Goal: Task Accomplishment & Management: Use online tool/utility

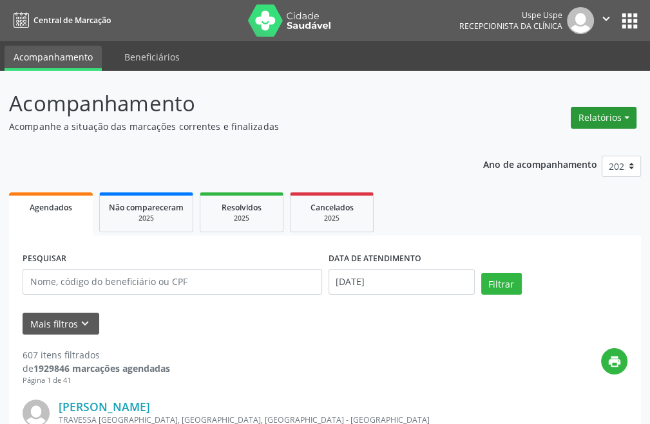
click at [605, 111] on button "Relatórios" at bounding box center [604, 118] width 66 height 22
click at [536, 140] on link "Agendamentos" at bounding box center [567, 146] width 138 height 18
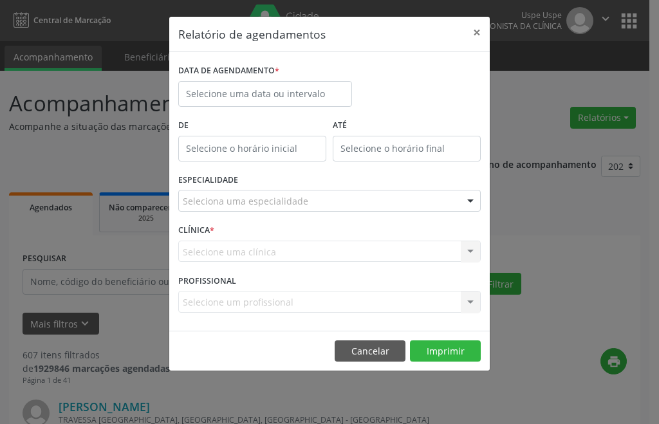
click at [279, 211] on div "ESPECIALIDADE Seleciona uma especialidade Todas as especialidades Alergologia A…" at bounding box center [329, 196] width 309 height 50
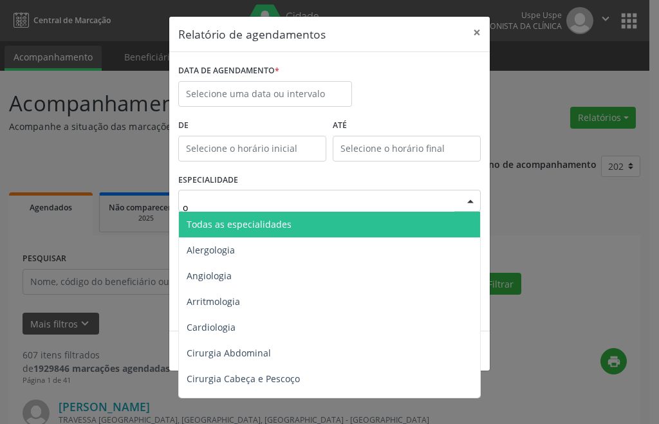
type input "of"
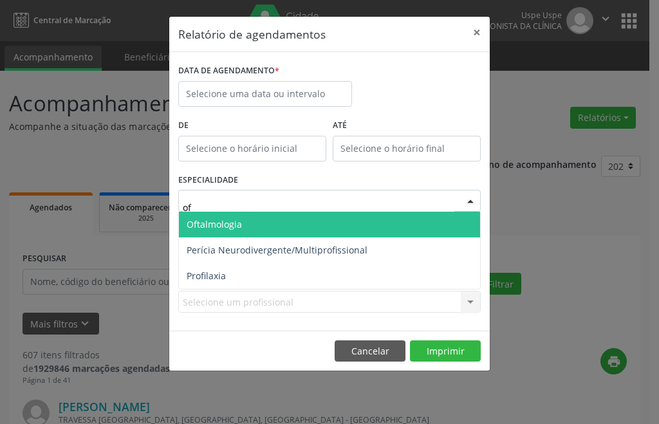
click at [279, 223] on span "Oftalmologia" at bounding box center [329, 225] width 301 height 26
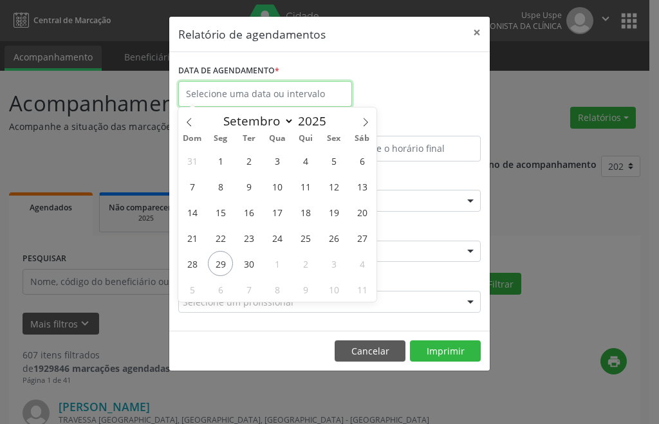
click at [265, 95] on input "text" at bounding box center [265, 94] width 174 height 26
click at [225, 262] on span "29" at bounding box center [220, 263] width 25 height 25
type input "[DATE]"
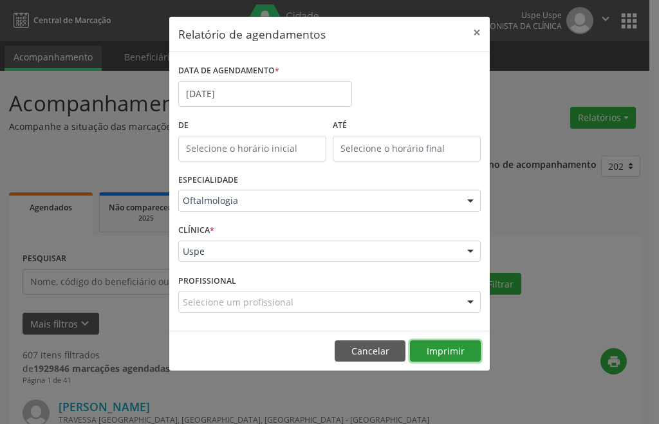
click at [455, 347] on button "Imprimir" at bounding box center [445, 352] width 71 height 22
